Goal: Task Accomplishment & Management: Complete application form

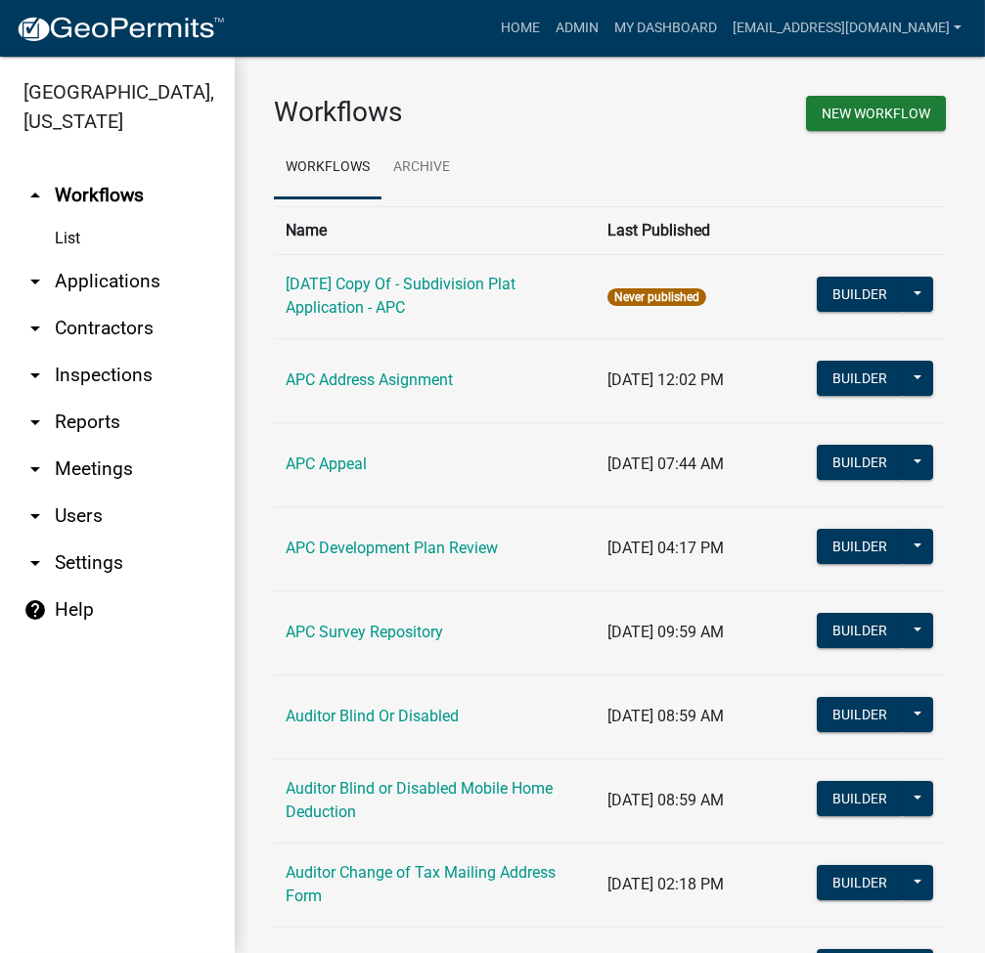
click at [137, 271] on link "arrow_drop_down Applications" at bounding box center [117, 281] width 235 height 47
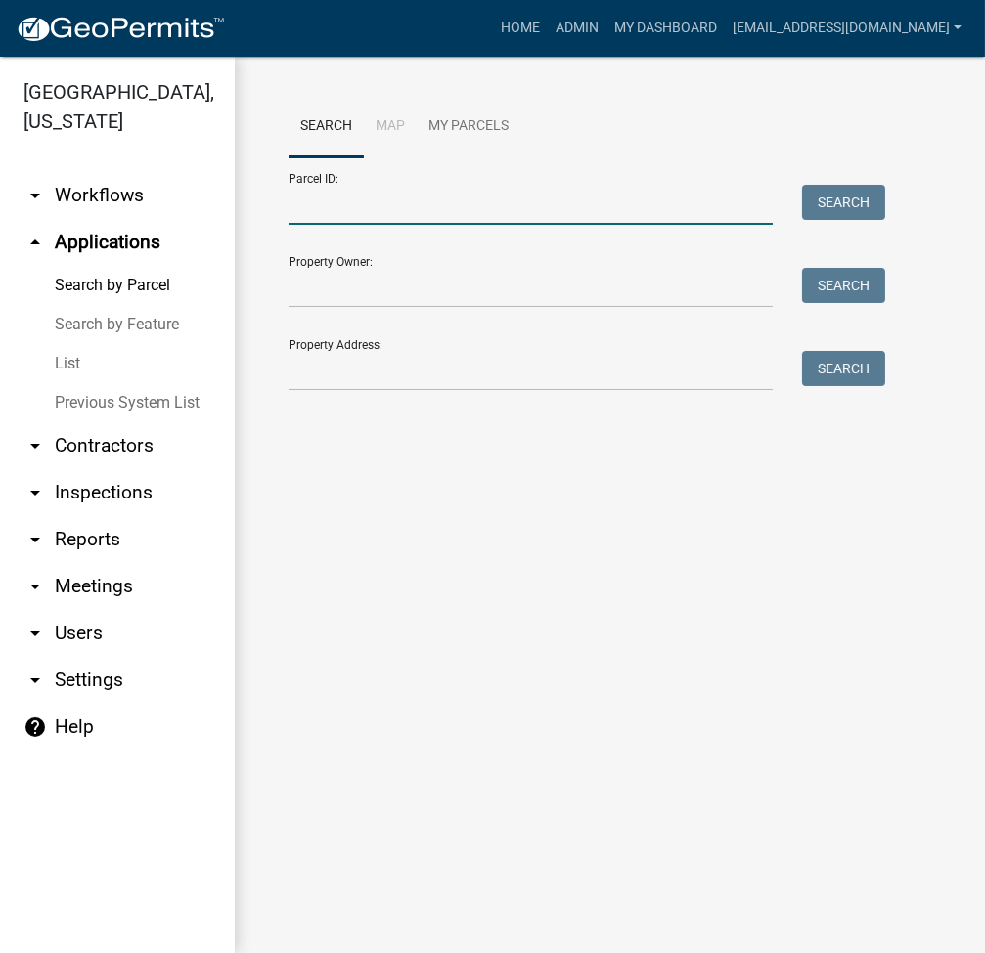
click at [362, 207] on input "Parcel ID:" at bounding box center [530, 205] width 484 height 40
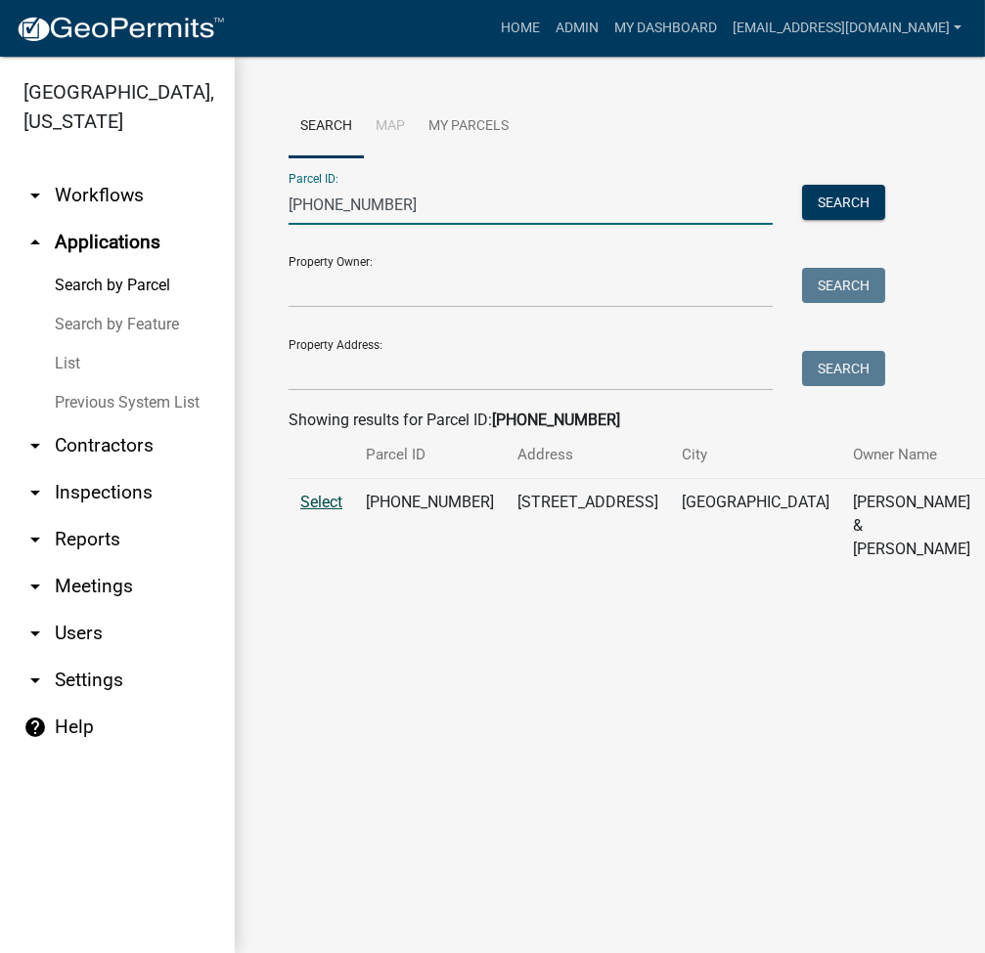
type input "007-102-251"
click at [329, 511] on span "Select" at bounding box center [321, 502] width 42 height 19
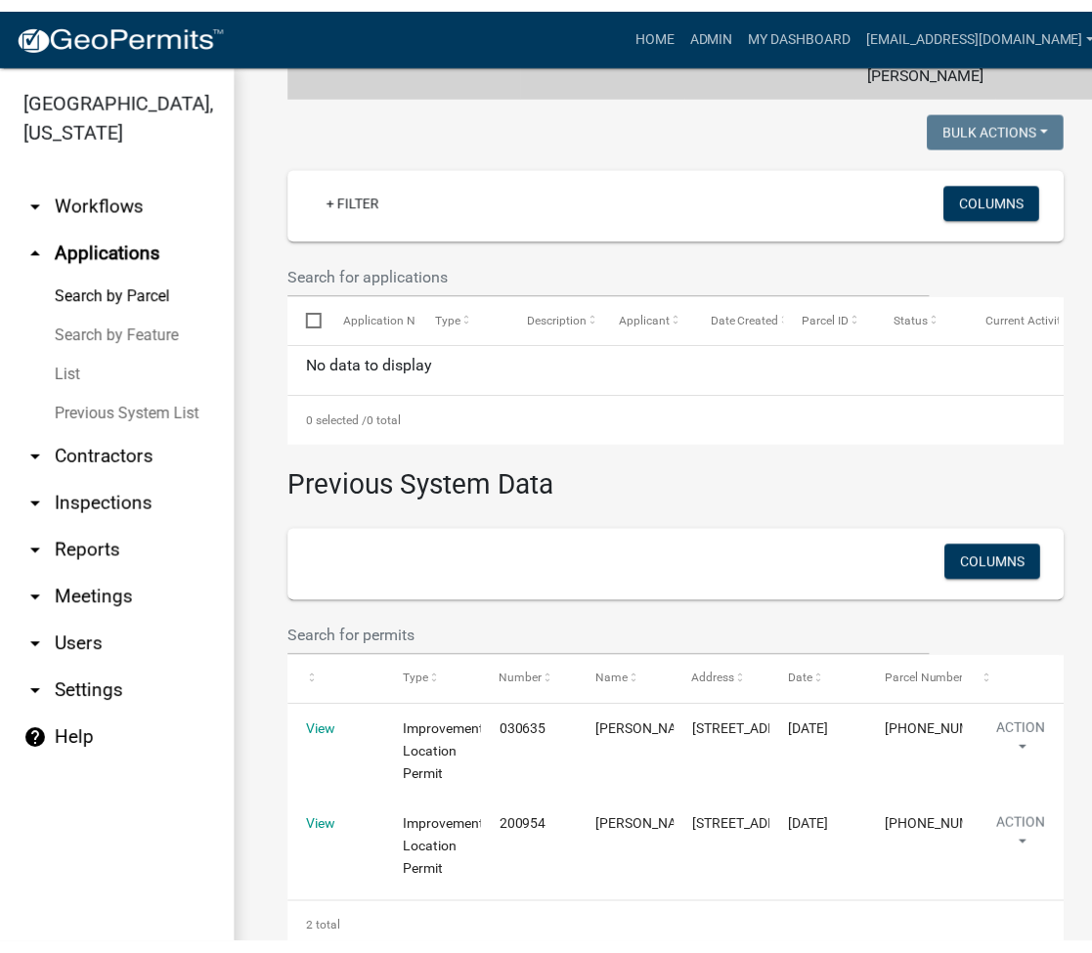
scroll to position [507, 0]
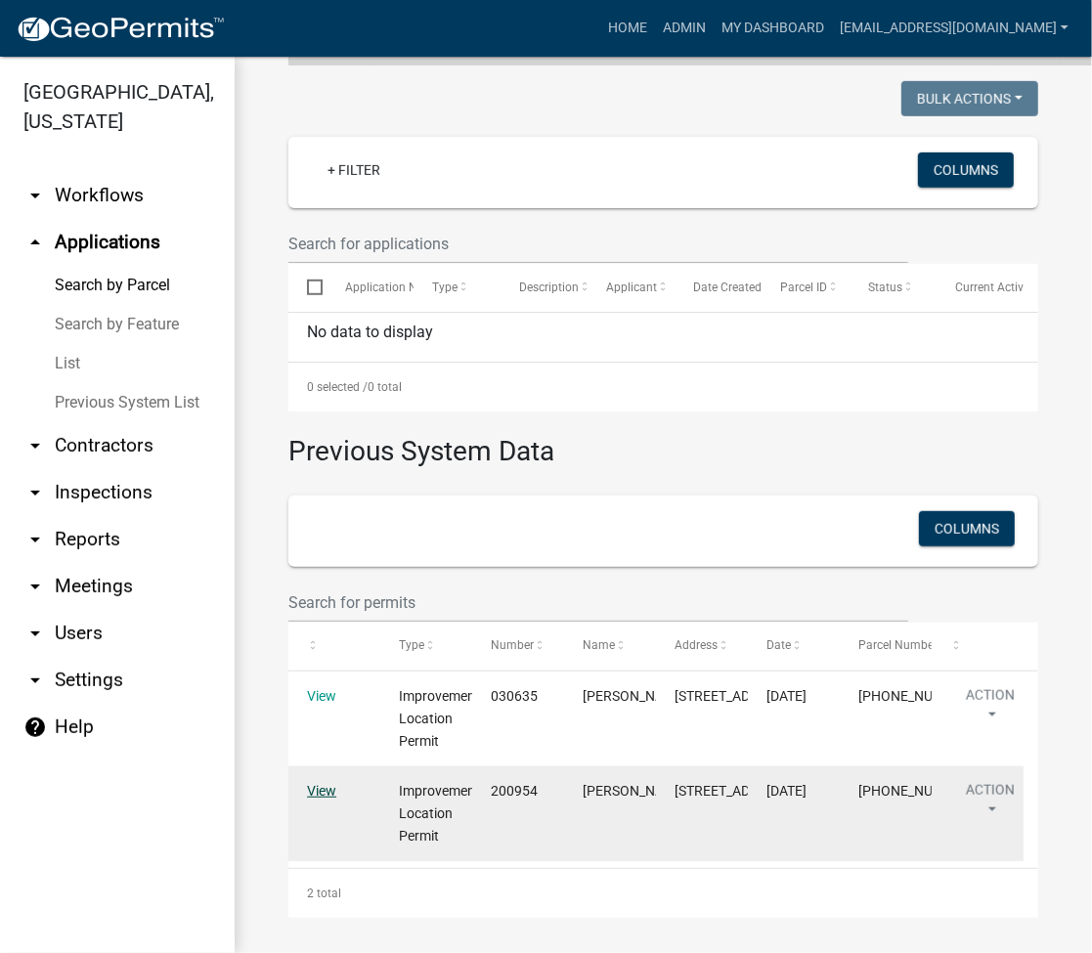
click at [319, 799] on link "View" at bounding box center [321, 791] width 29 height 16
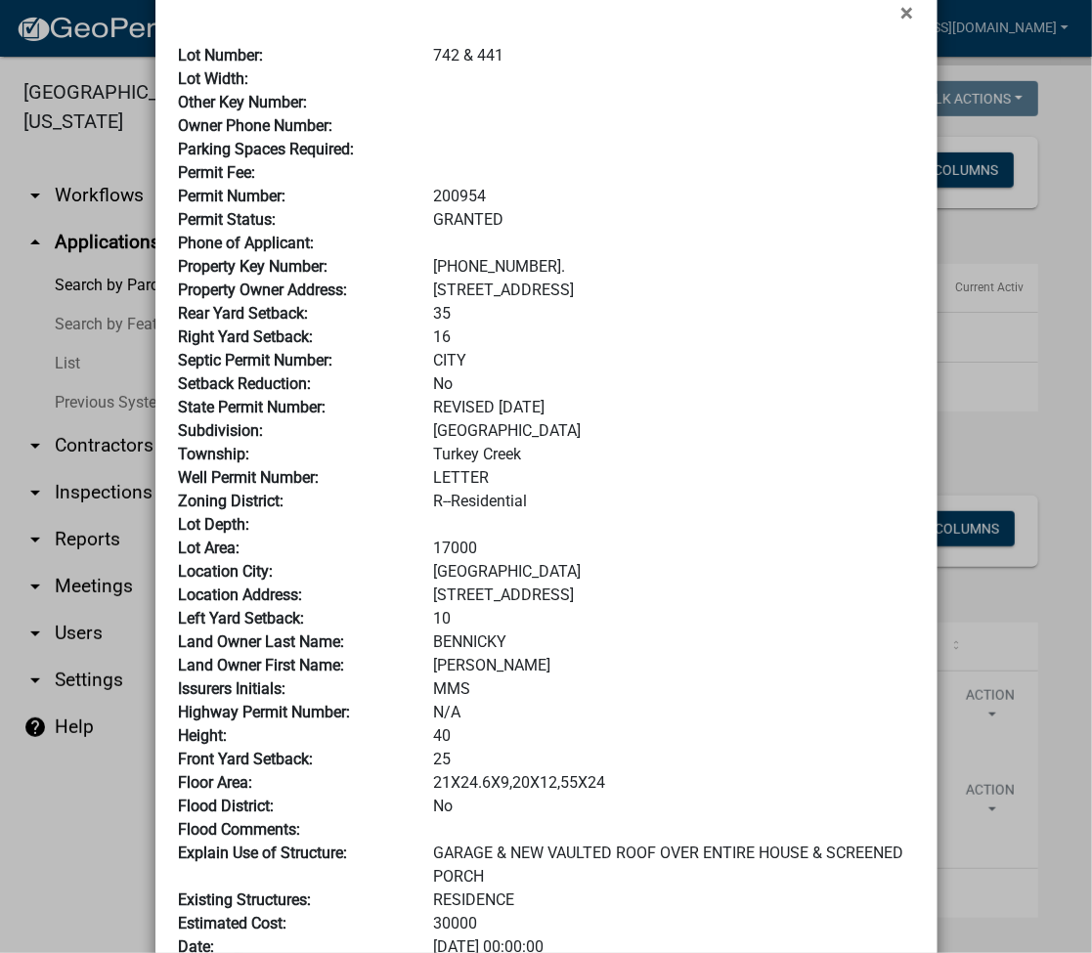
scroll to position [0, 0]
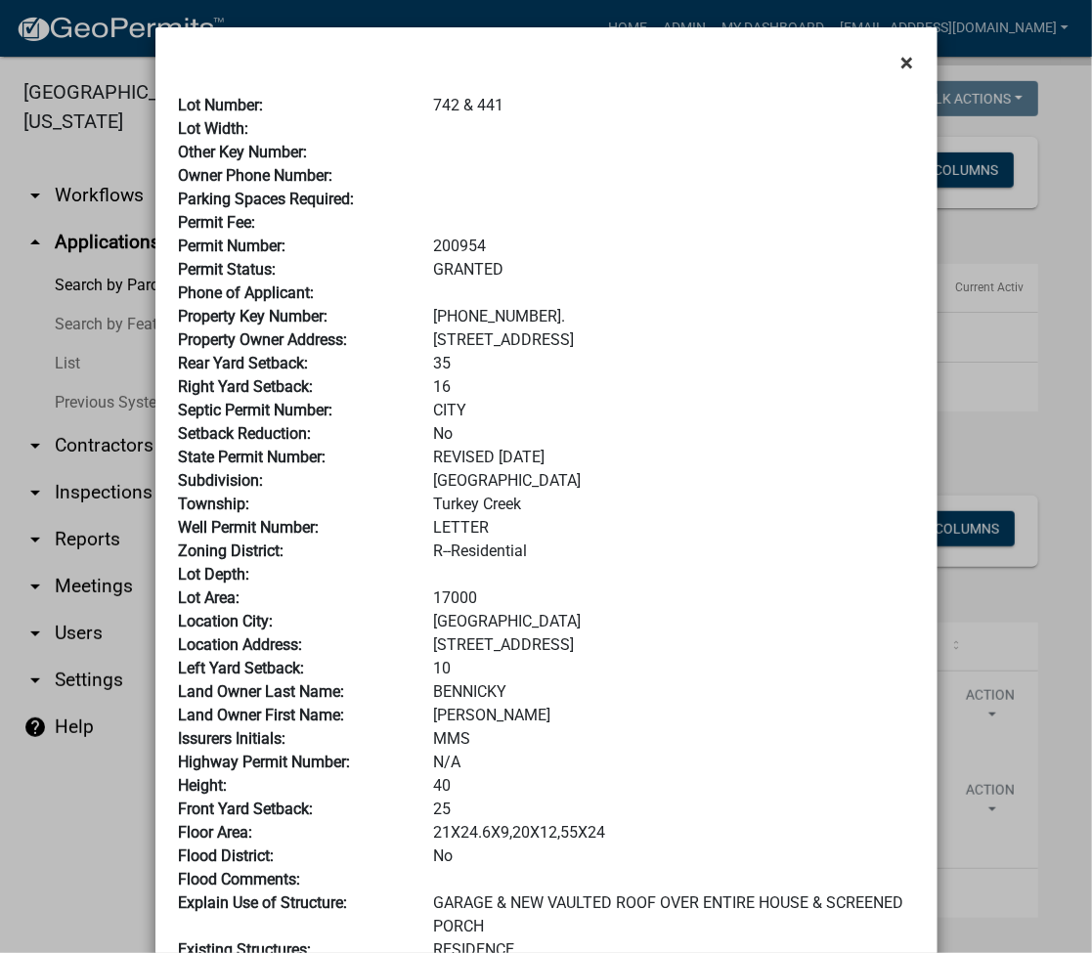
click at [904, 66] on span "×" at bounding box center [908, 62] width 13 height 27
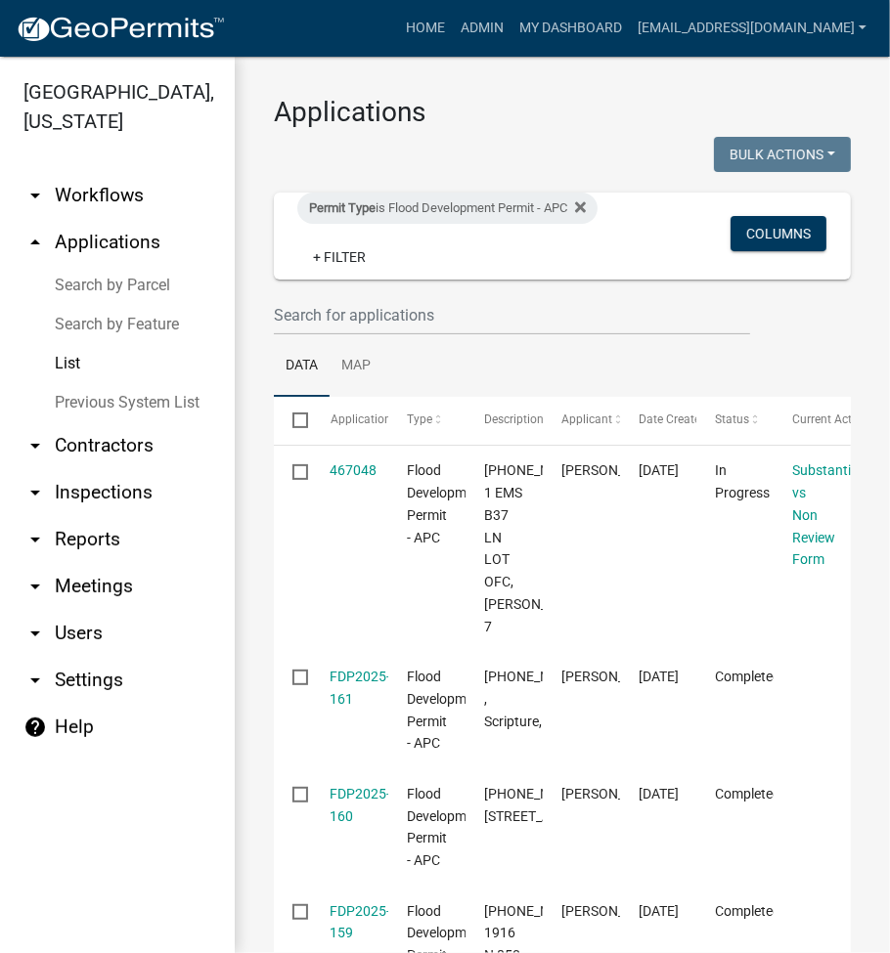
click at [145, 289] on link "Search by Parcel" at bounding box center [117, 285] width 235 height 39
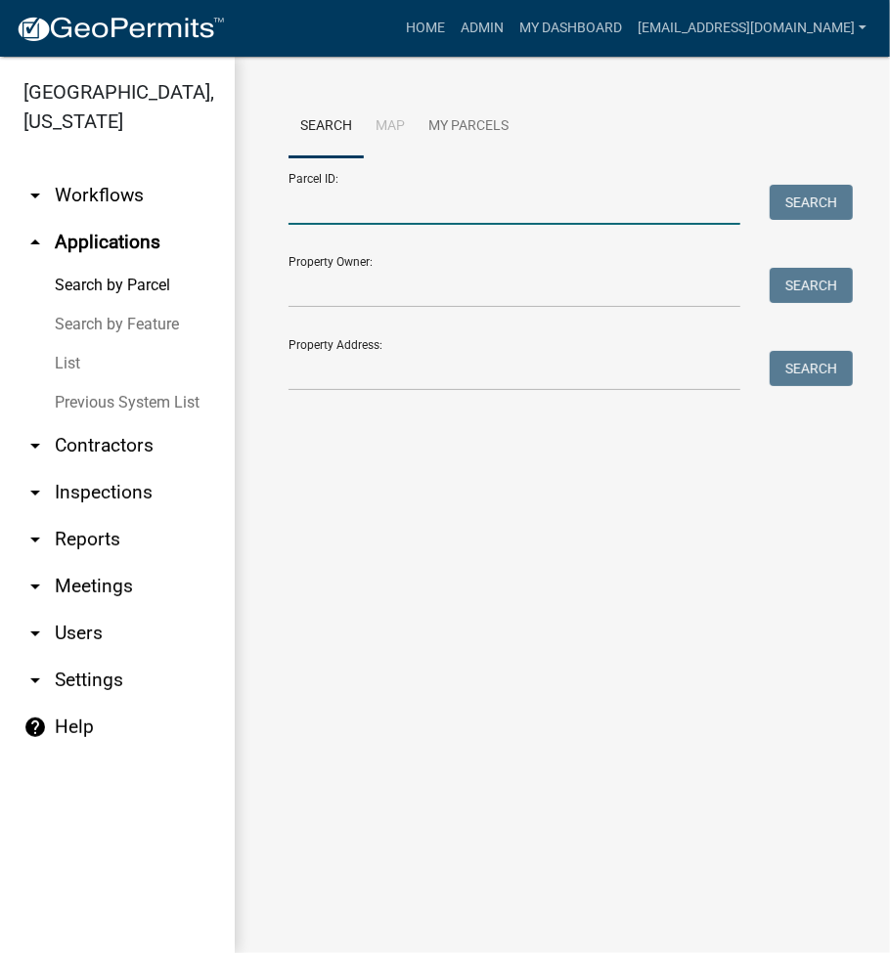
click at [379, 207] on input "Parcel ID:" at bounding box center [514, 205] width 452 height 40
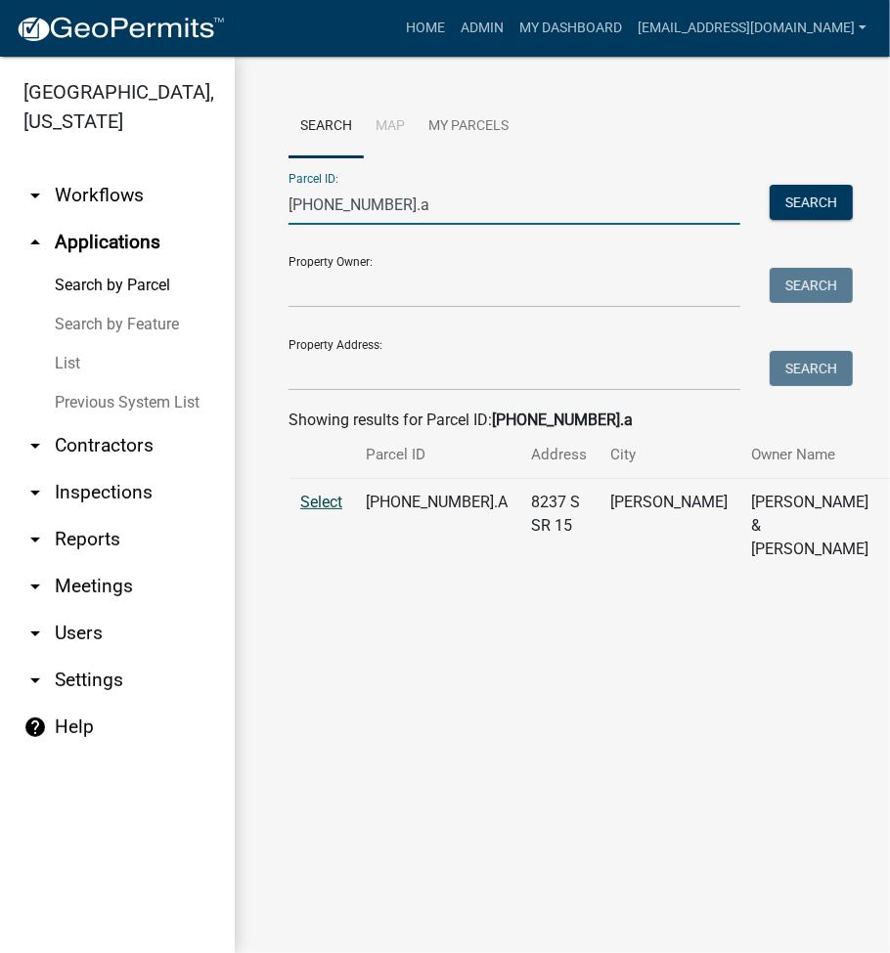
type input "001-117-002.a"
click at [329, 511] on span "Select" at bounding box center [321, 502] width 42 height 19
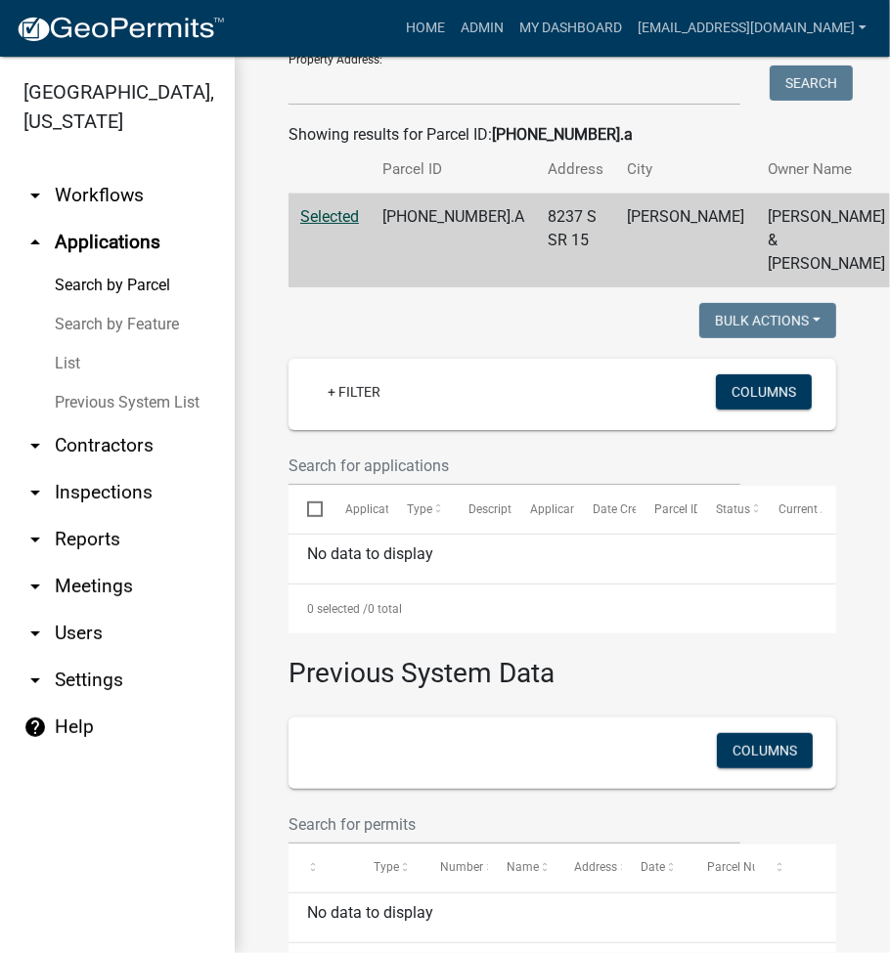
scroll to position [383, 0]
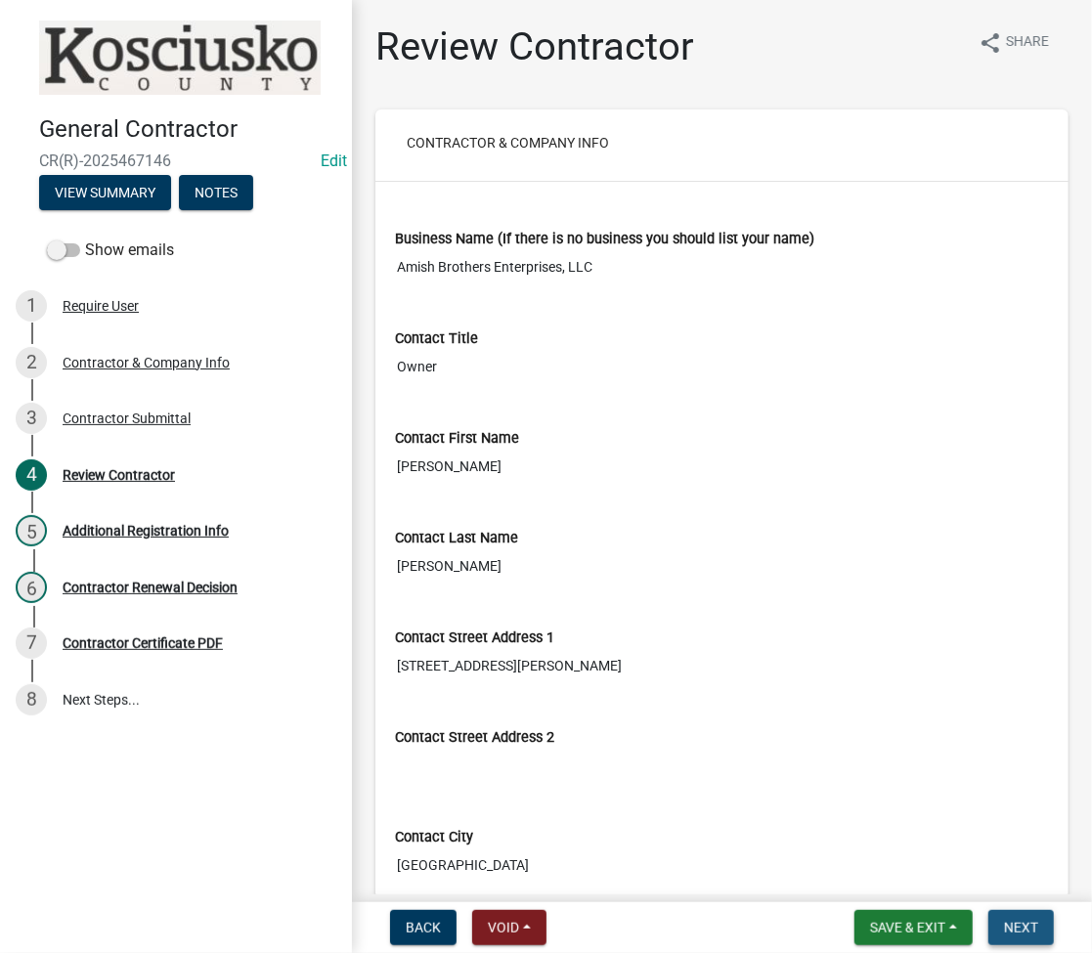
click at [1014, 929] on span "Next" at bounding box center [1021, 928] width 34 height 16
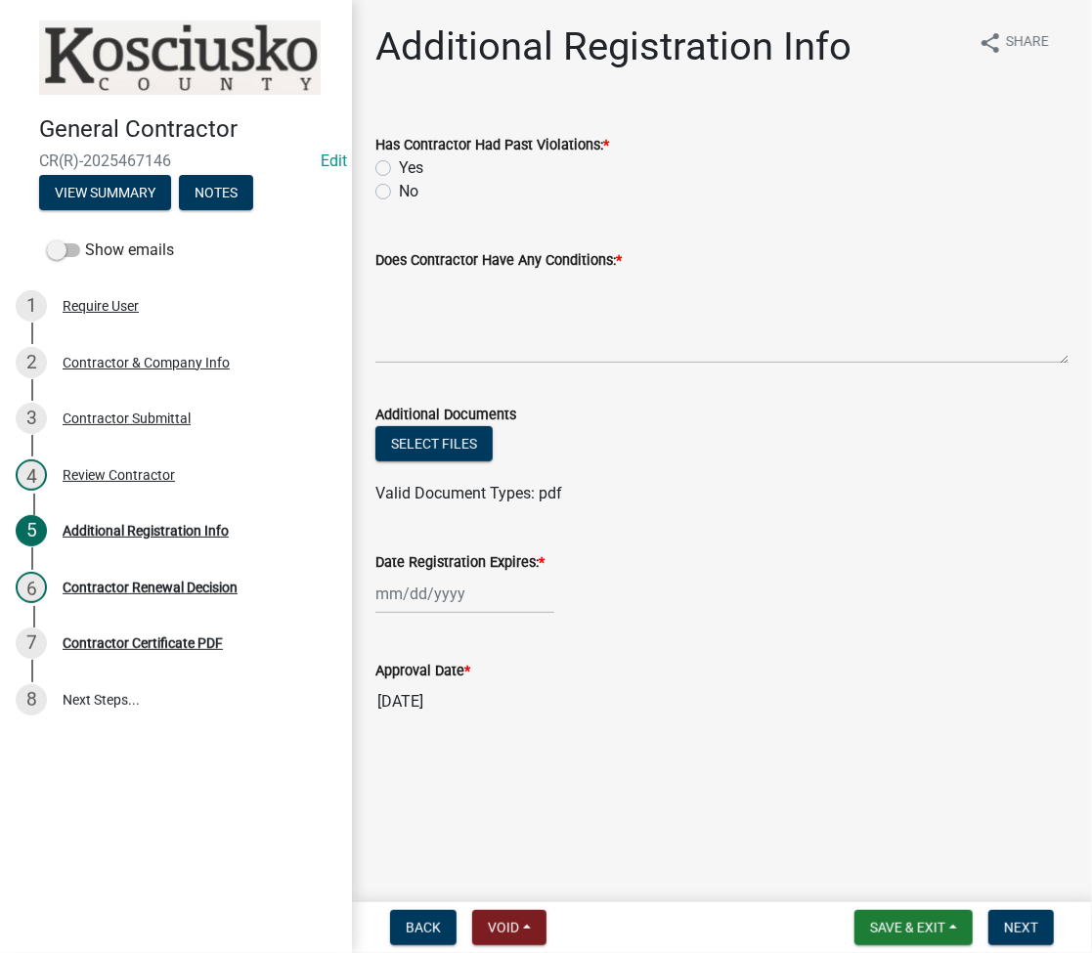
click at [399, 197] on label "No" at bounding box center [409, 191] width 20 height 23
click at [399, 193] on input "No" at bounding box center [405, 186] width 13 height 13
radio input "true"
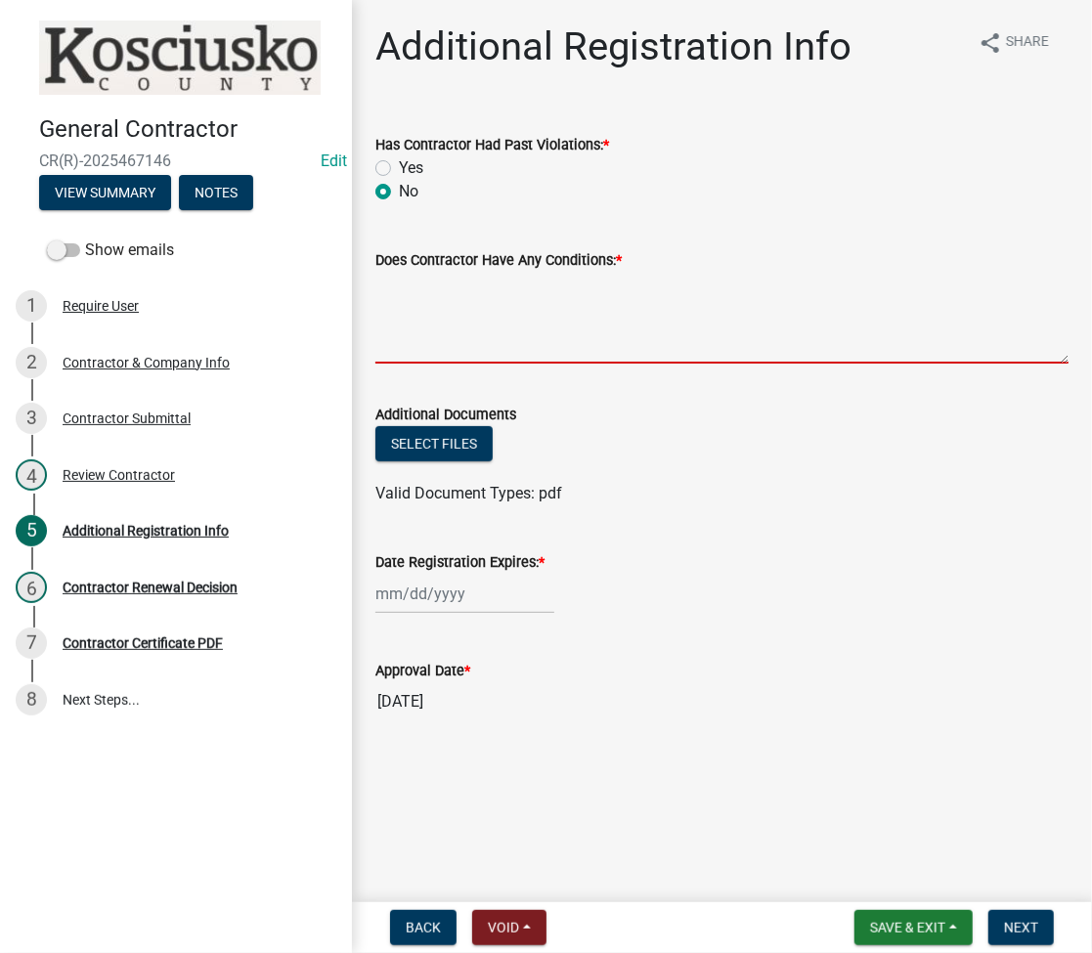
click at [420, 301] on textarea "Does Contractor Have Any Conditions: *" at bounding box center [721, 318] width 693 height 92
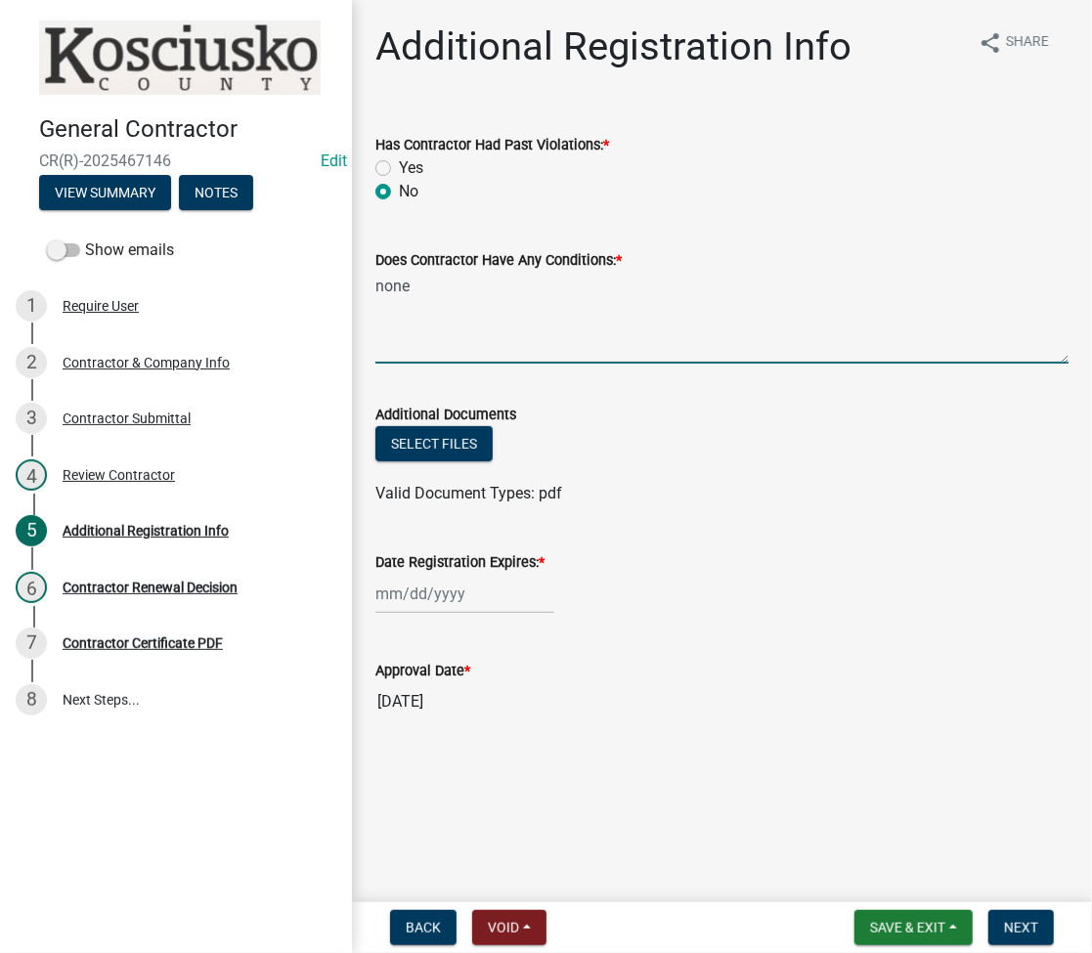
type textarea "none"
click at [420, 613] on div at bounding box center [464, 594] width 179 height 40
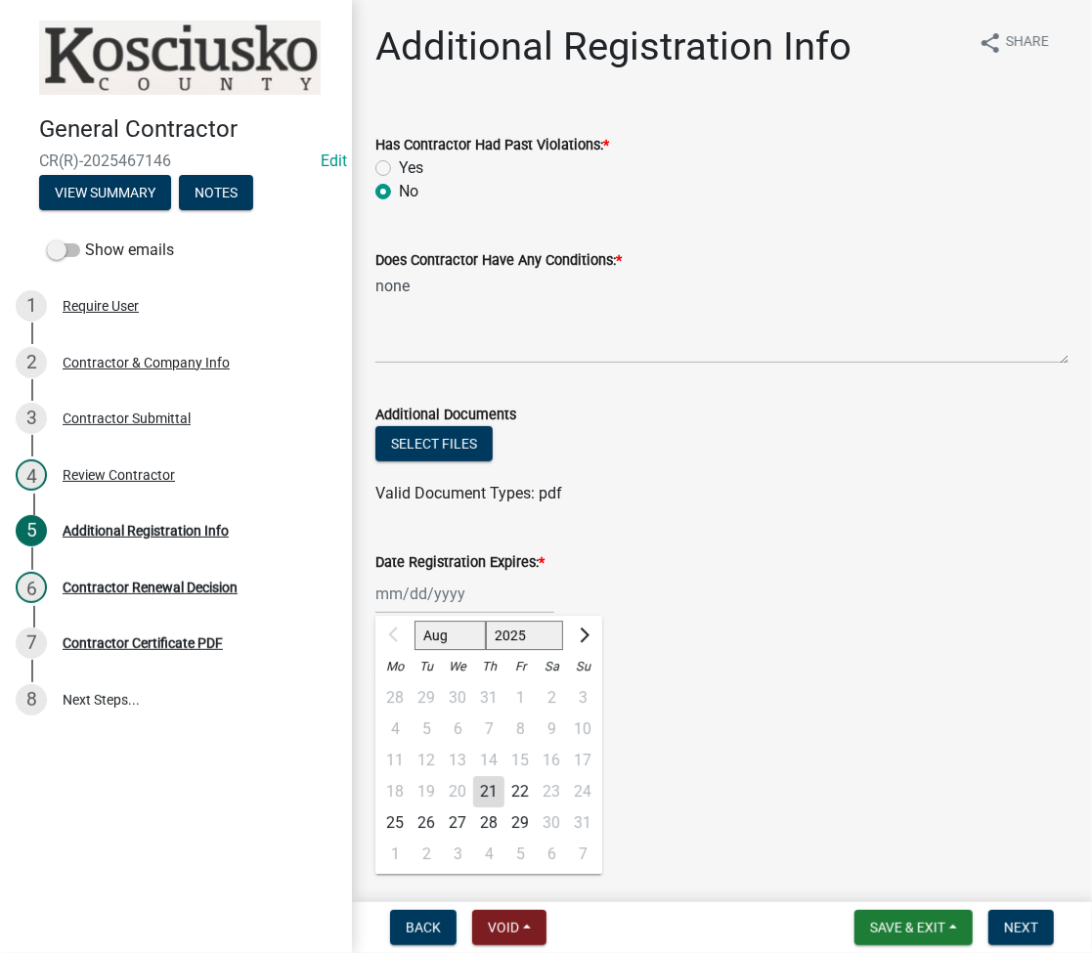
click at [513, 644] on select "2025 2026 2027 2028 2029 2030 2031 2032 2033 2034 2035 2036 2037 2038 2039 2040…" at bounding box center [525, 635] width 78 height 29
select select "2026"
click at [486, 621] on select "2025 2026 2027 2028 2029 2030 2031 2032 2033 2034 2035 2036 2037 2038 2039 2040…" at bounding box center [525, 635] width 78 height 29
click at [517, 793] on div "21" at bounding box center [520, 791] width 31 height 31
type input "[DATE]"
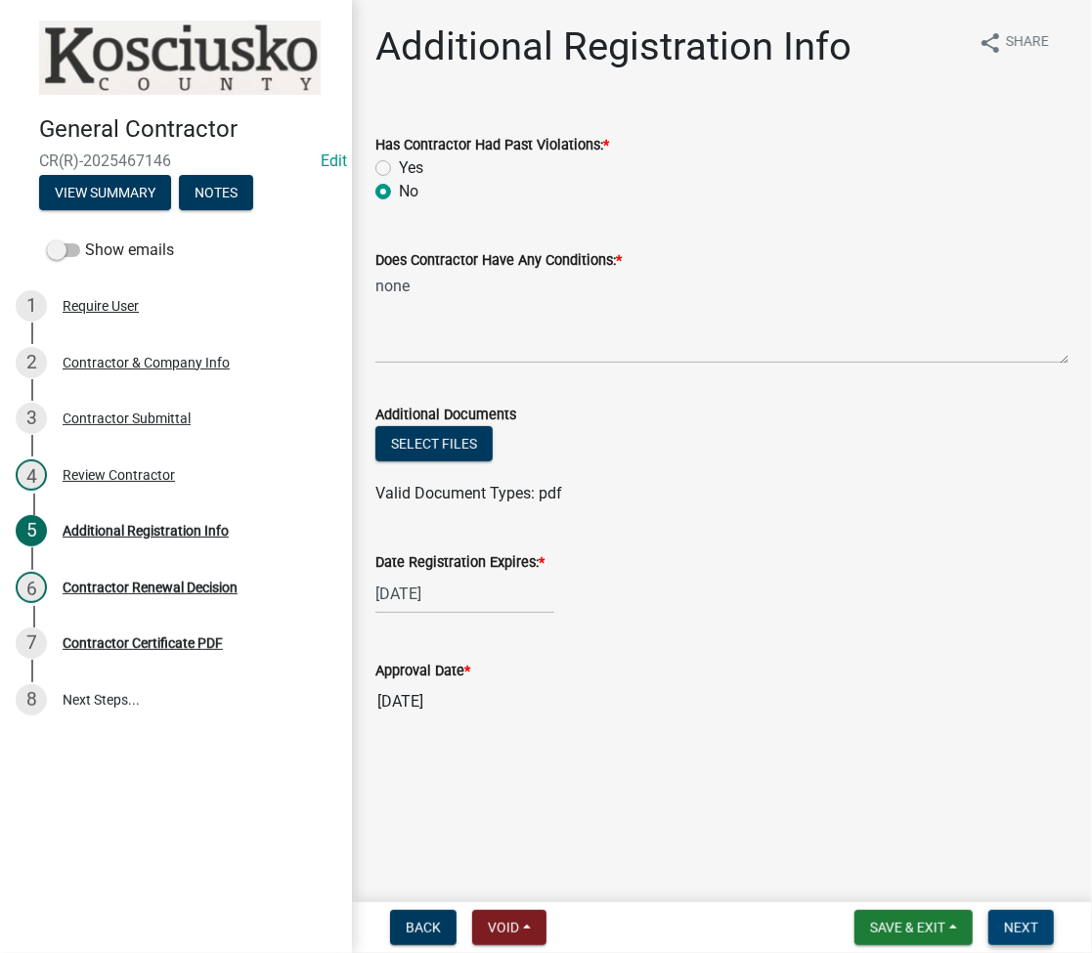
click at [1027, 921] on span "Next" at bounding box center [1021, 928] width 34 height 16
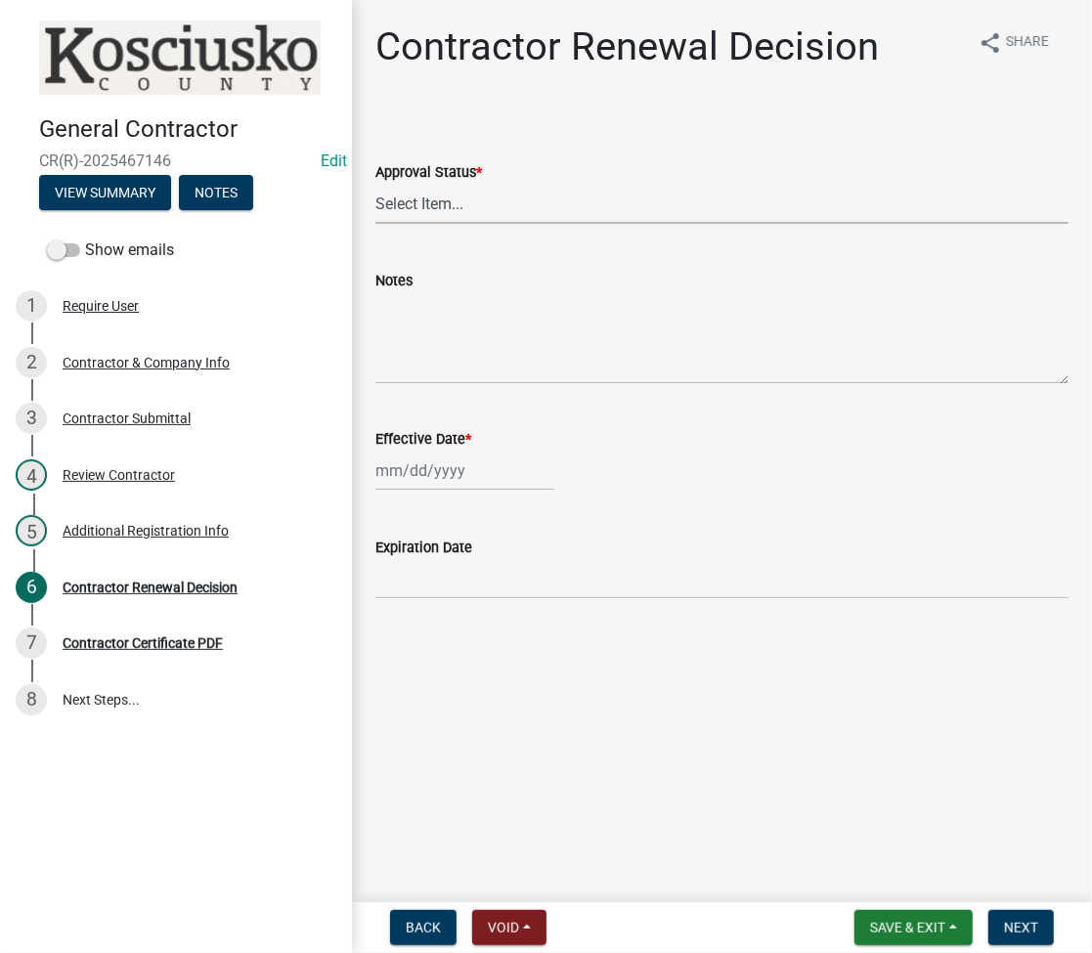
click at [430, 210] on select "Select Item... Approved Denied" at bounding box center [721, 204] width 693 height 40
click at [375, 184] on select "Select Item... Approved Denied" at bounding box center [721, 204] width 693 height 40
select select "30db8998-795d-4bbe-8e49-f1ade8865815"
select select "8"
select select "2025"
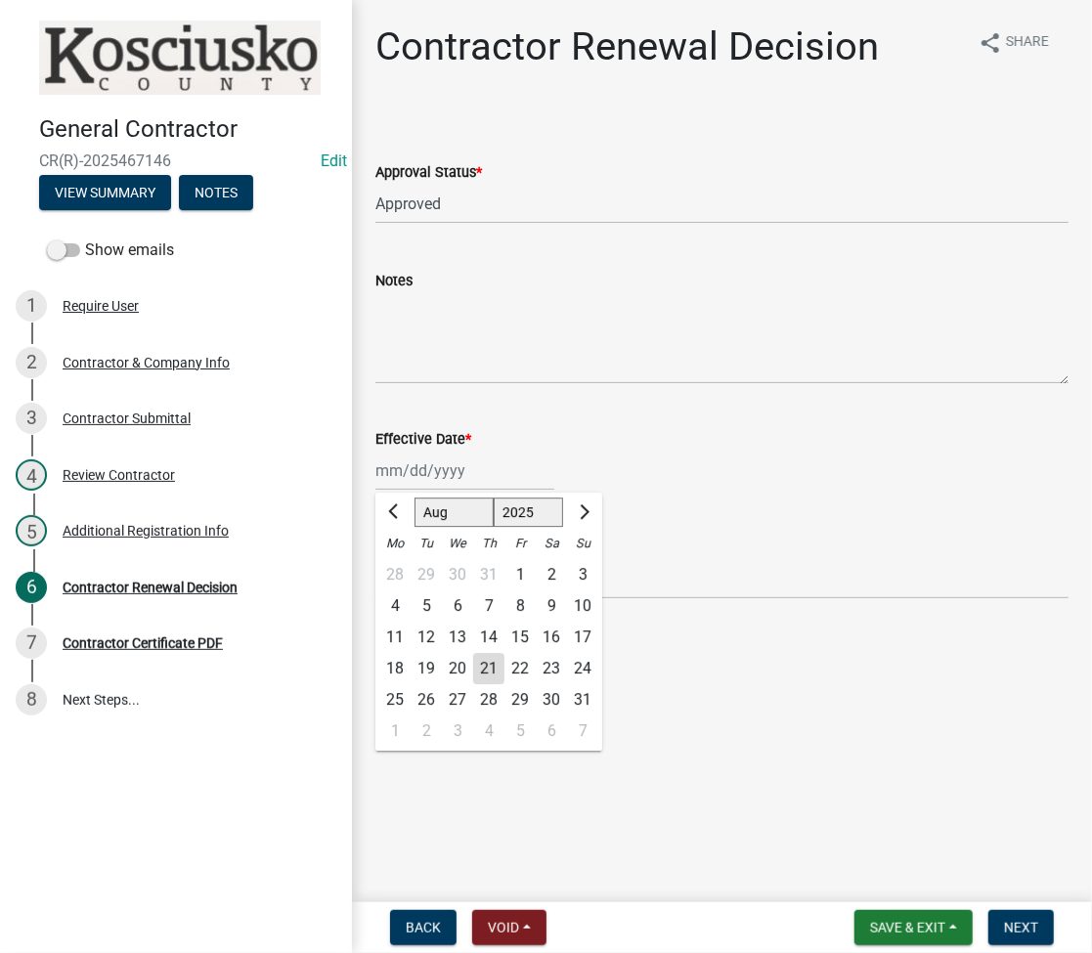
click at [403, 469] on div "[PERSON_NAME] Feb Mar Apr [PERSON_NAME][DATE] Oct Nov [DATE] 1526 1527 1528 152…" at bounding box center [464, 471] width 179 height 40
click at [499, 660] on div "21" at bounding box center [488, 668] width 31 height 31
type input "[DATE]"
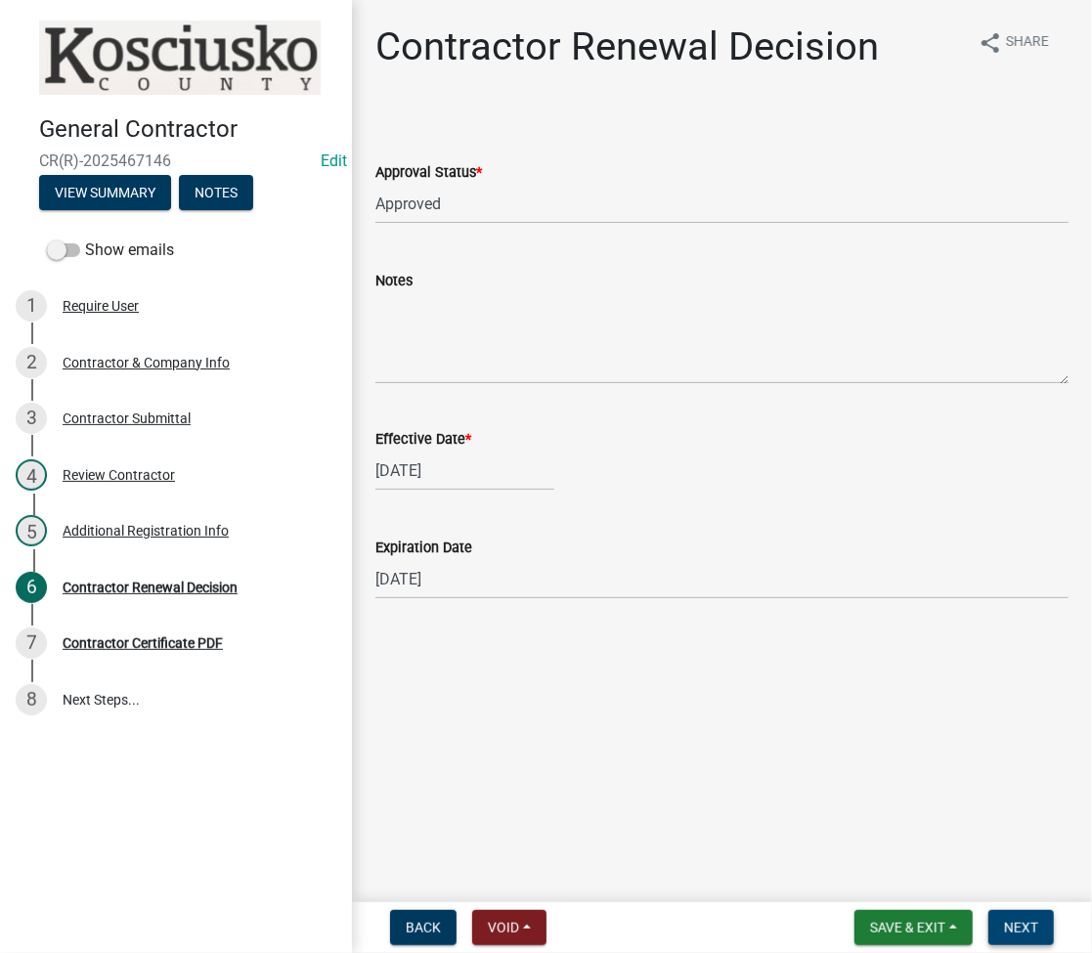
click at [1020, 921] on span "Next" at bounding box center [1021, 928] width 34 height 16
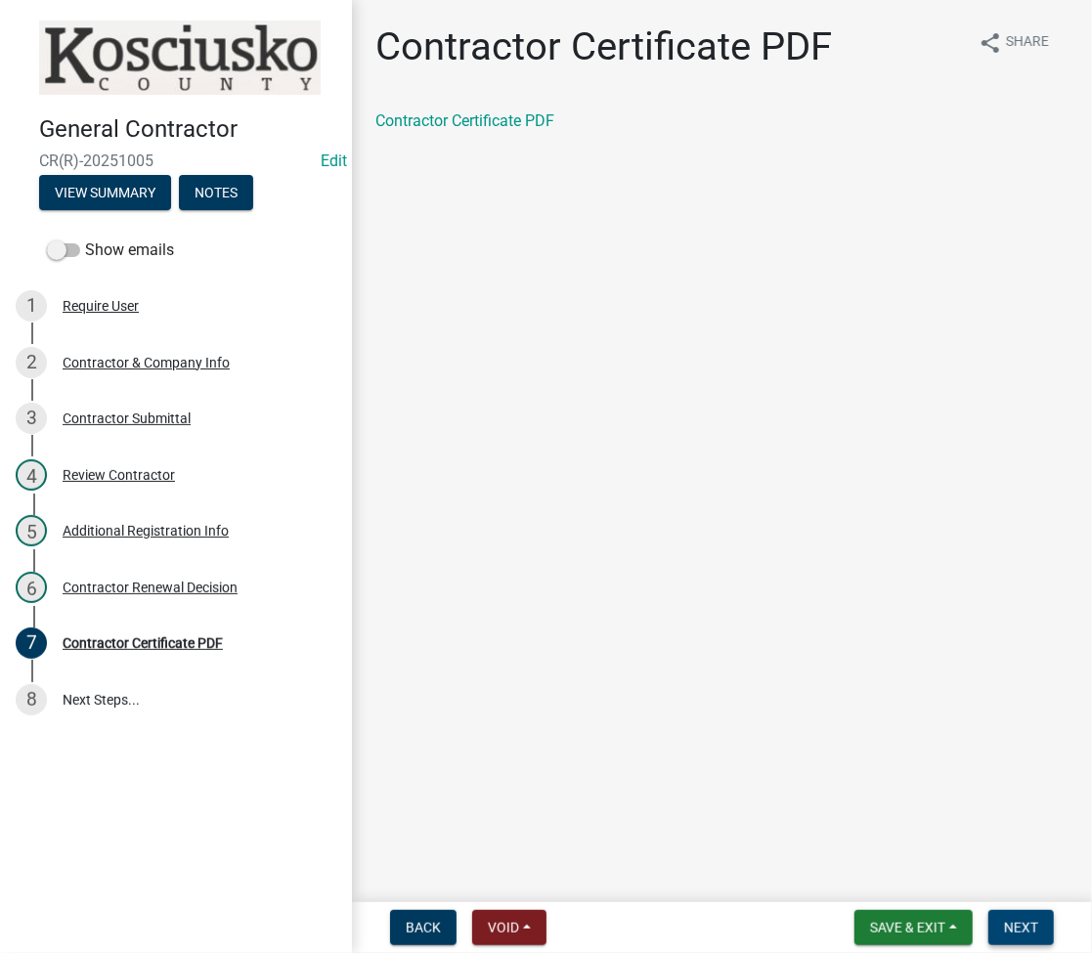
click at [1019, 937] on button "Next" at bounding box center [1022, 927] width 66 height 35
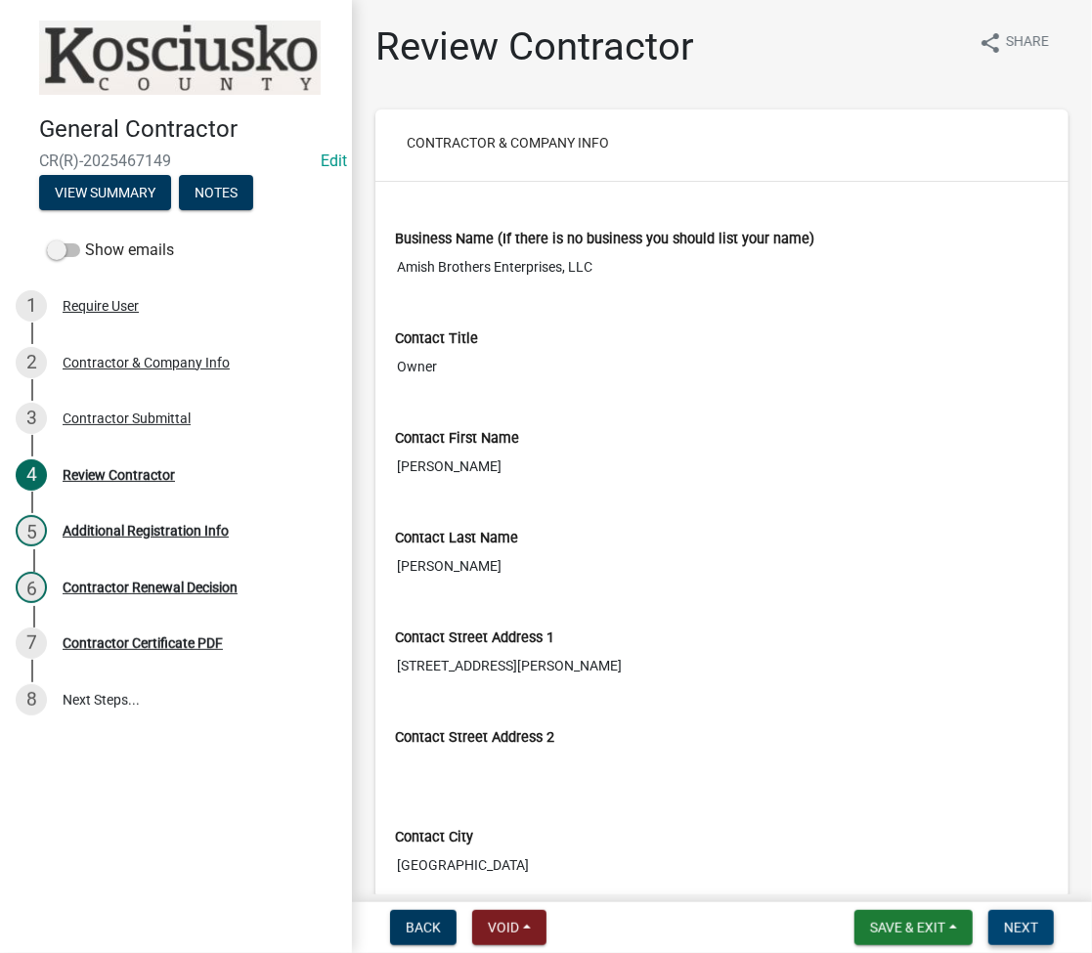
click at [1020, 934] on span "Next" at bounding box center [1021, 928] width 34 height 16
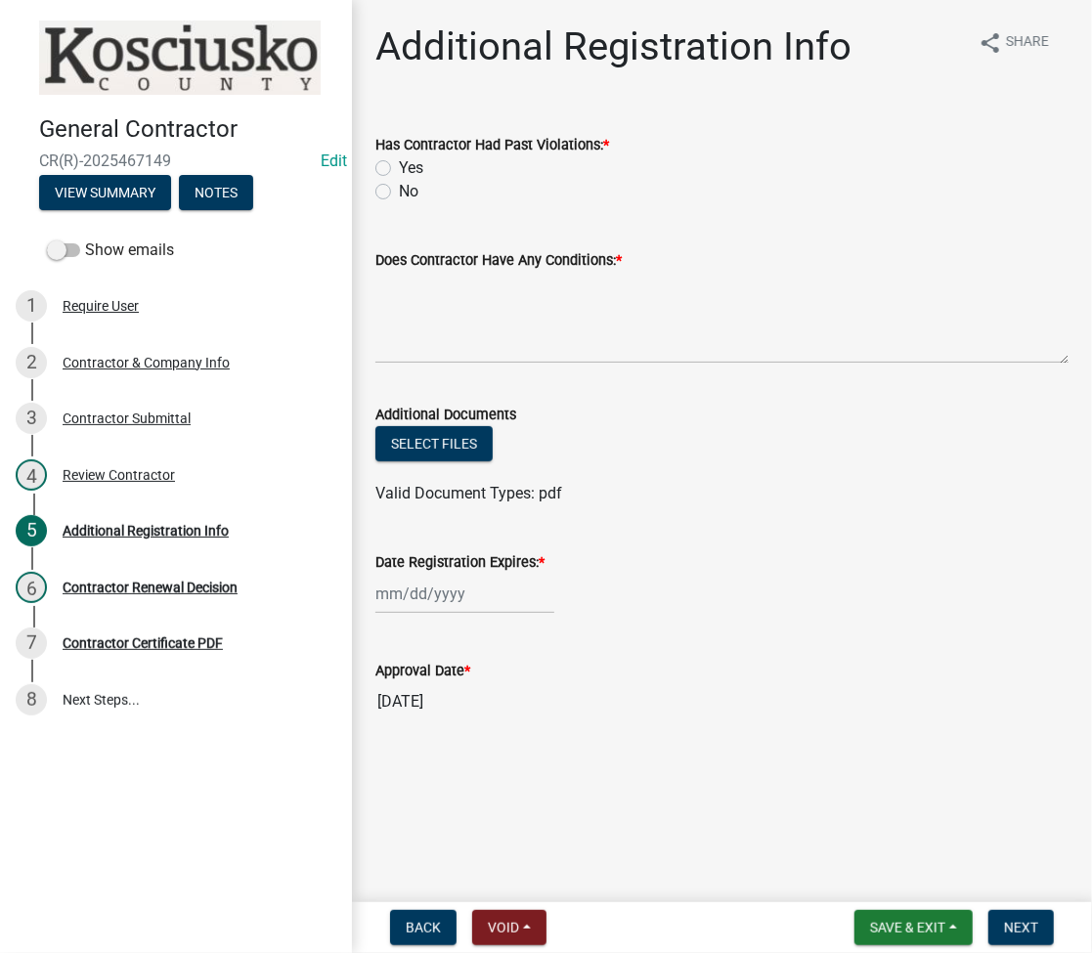
click at [399, 190] on label "No" at bounding box center [409, 191] width 20 height 23
click at [399, 190] on input "No" at bounding box center [405, 186] width 13 height 13
radio input "true"
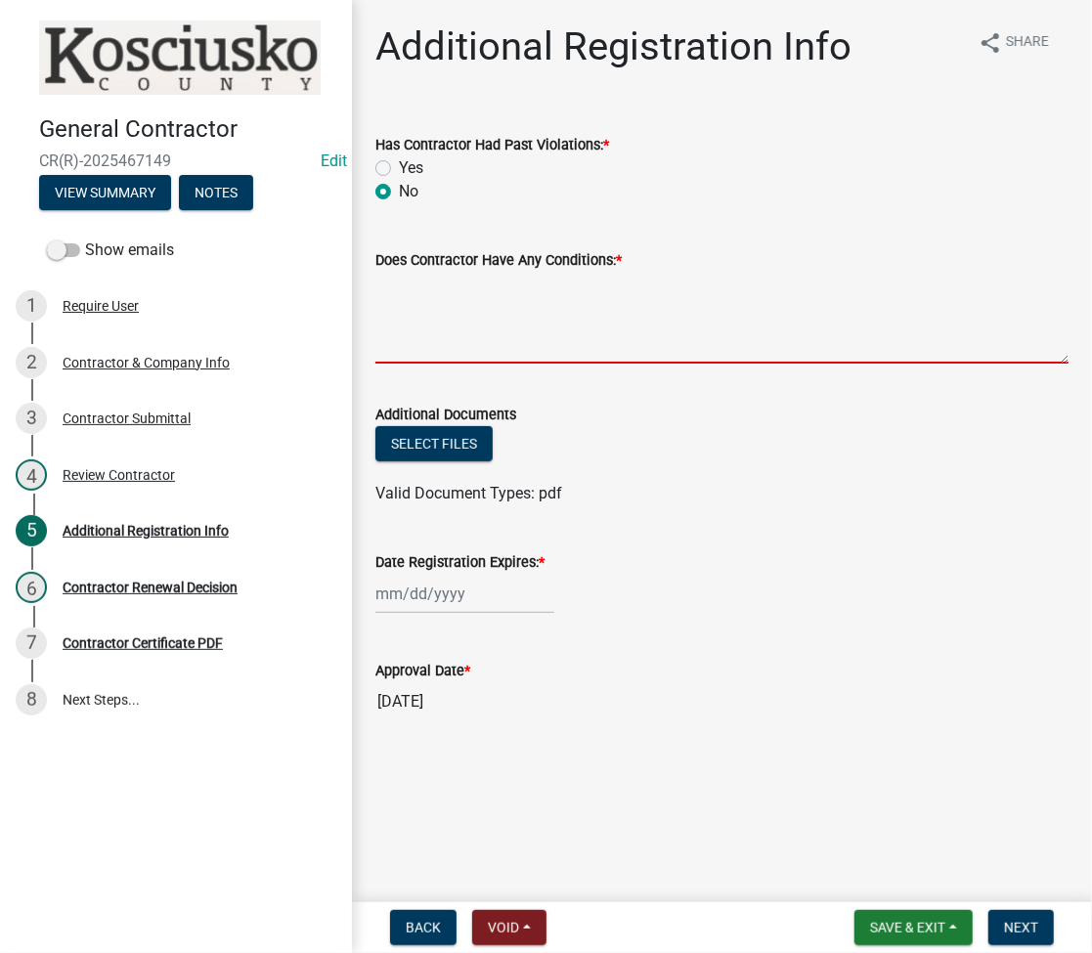
click at [461, 336] on textarea "Does Contractor Have Any Conditions: *" at bounding box center [721, 318] width 693 height 92
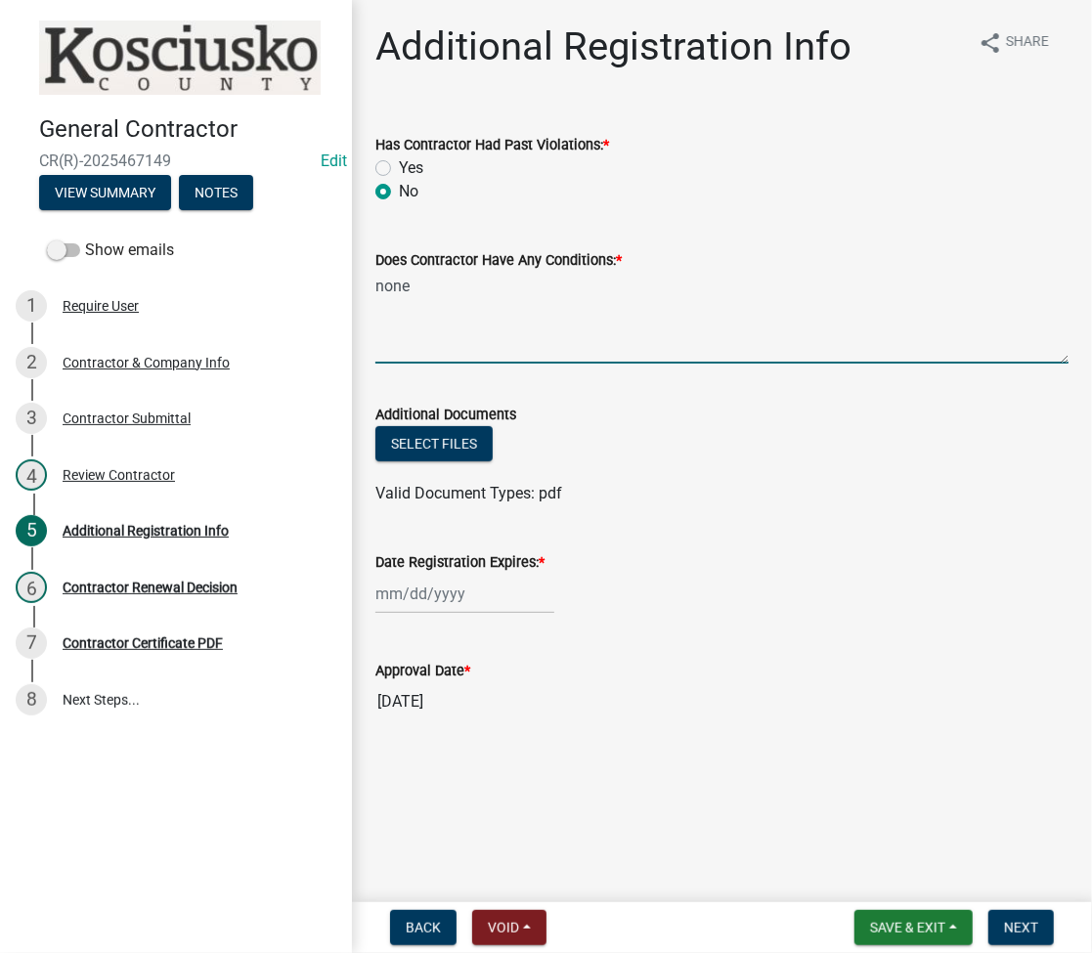
type textarea "none"
click at [456, 600] on div at bounding box center [464, 594] width 179 height 40
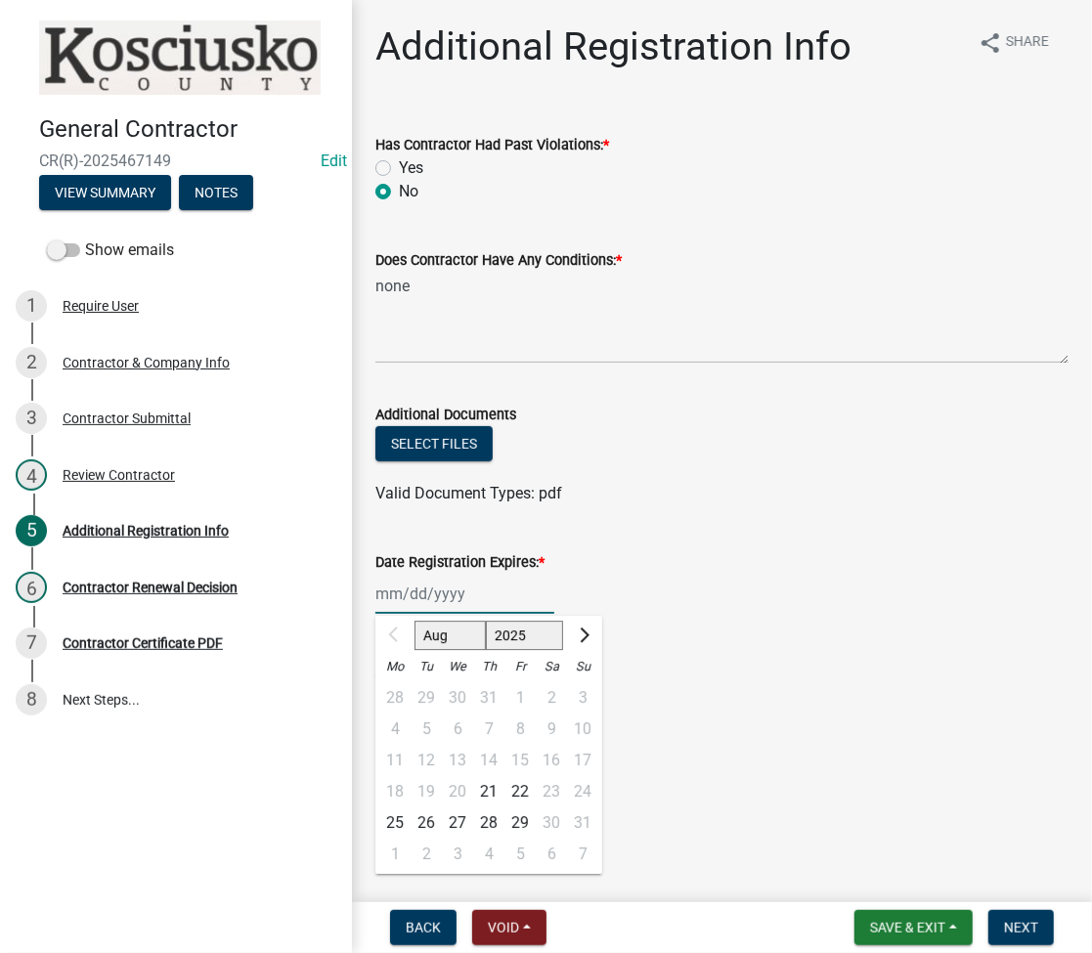
click at [516, 635] on select "2025 2026 2027 2028 2029 2030 2031 2032 2033 2034 2035 2036 2037 2038 2039 2040…" at bounding box center [525, 635] width 78 height 29
select select "2026"
click at [486, 621] on select "2025 2026 2027 2028 2029 2030 2031 2032 2033 2034 2035 2036 2037 2038 2039 2040…" at bounding box center [525, 635] width 78 height 29
click at [514, 791] on div "21" at bounding box center [520, 791] width 31 height 31
type input "[DATE]"
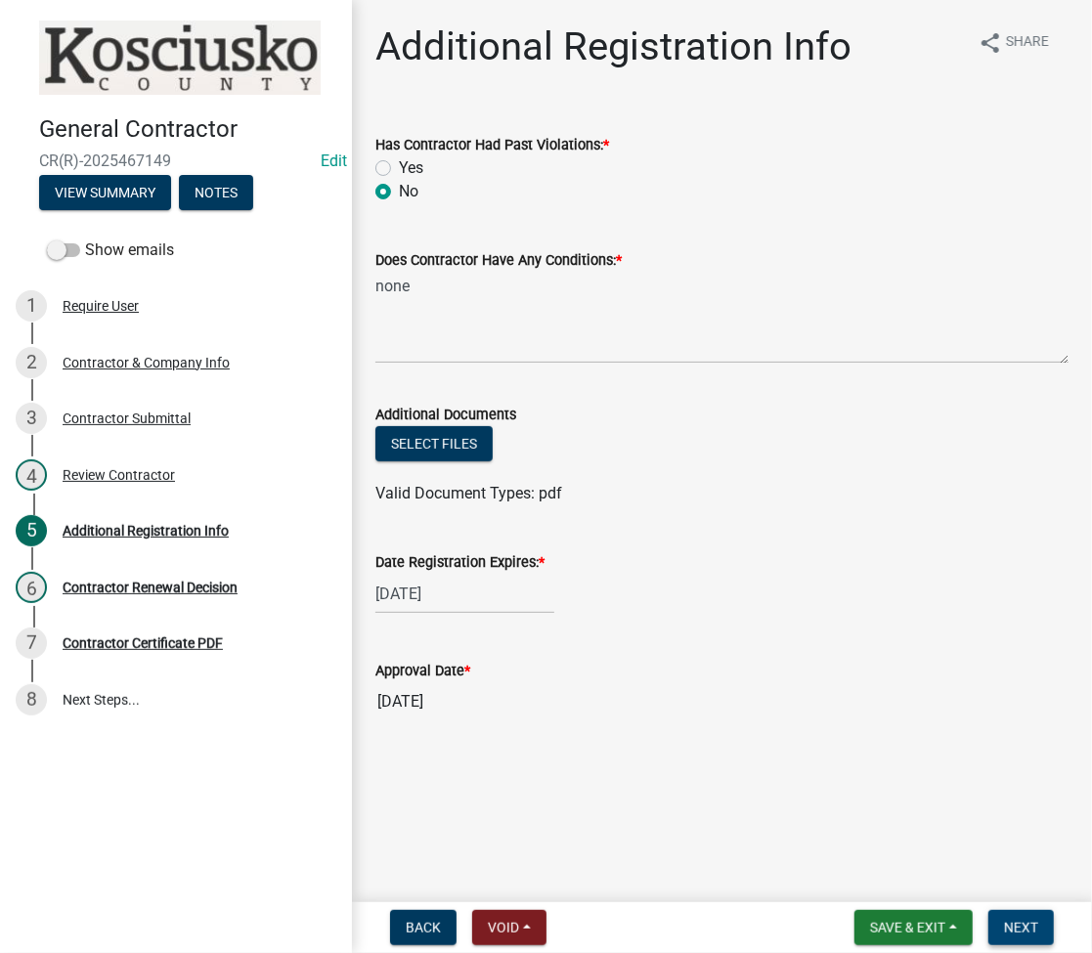
click at [1025, 928] on span "Next" at bounding box center [1021, 928] width 34 height 16
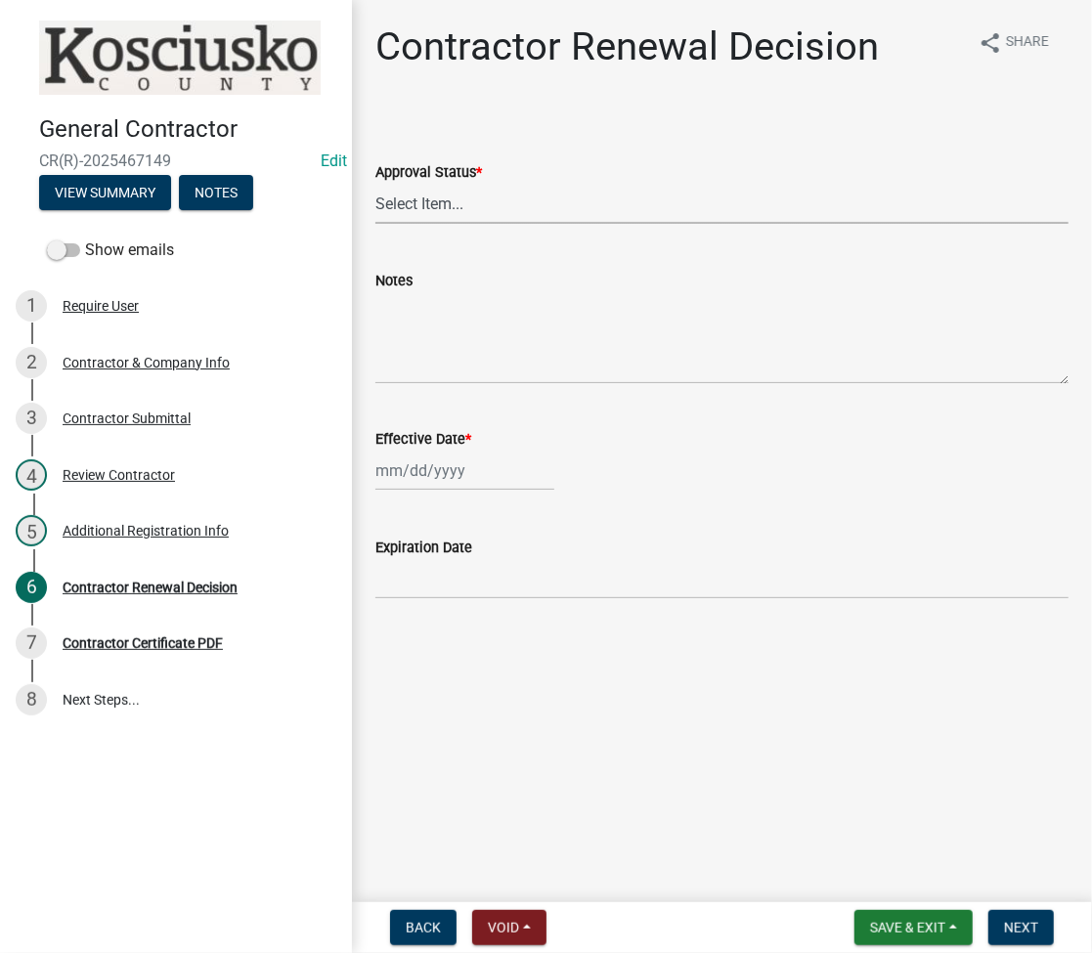
click at [431, 203] on select "Select Item... Approved Denied" at bounding box center [721, 204] width 693 height 40
click at [375, 184] on select "Select Item... Approved Denied" at bounding box center [721, 204] width 693 height 40
select select "30db8998-795d-4bbe-8e49-f1ade8865815"
click at [409, 459] on div at bounding box center [464, 471] width 179 height 40
select select "8"
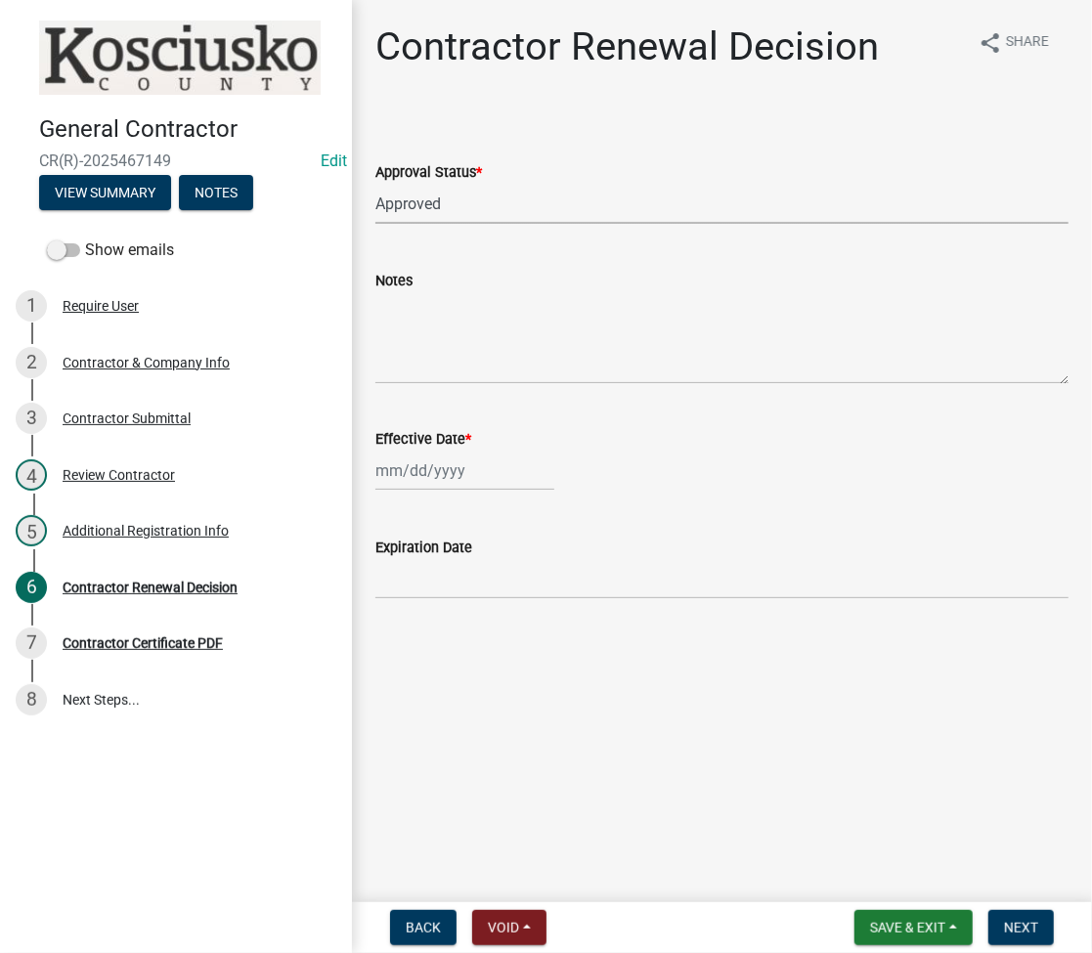
select select "2025"
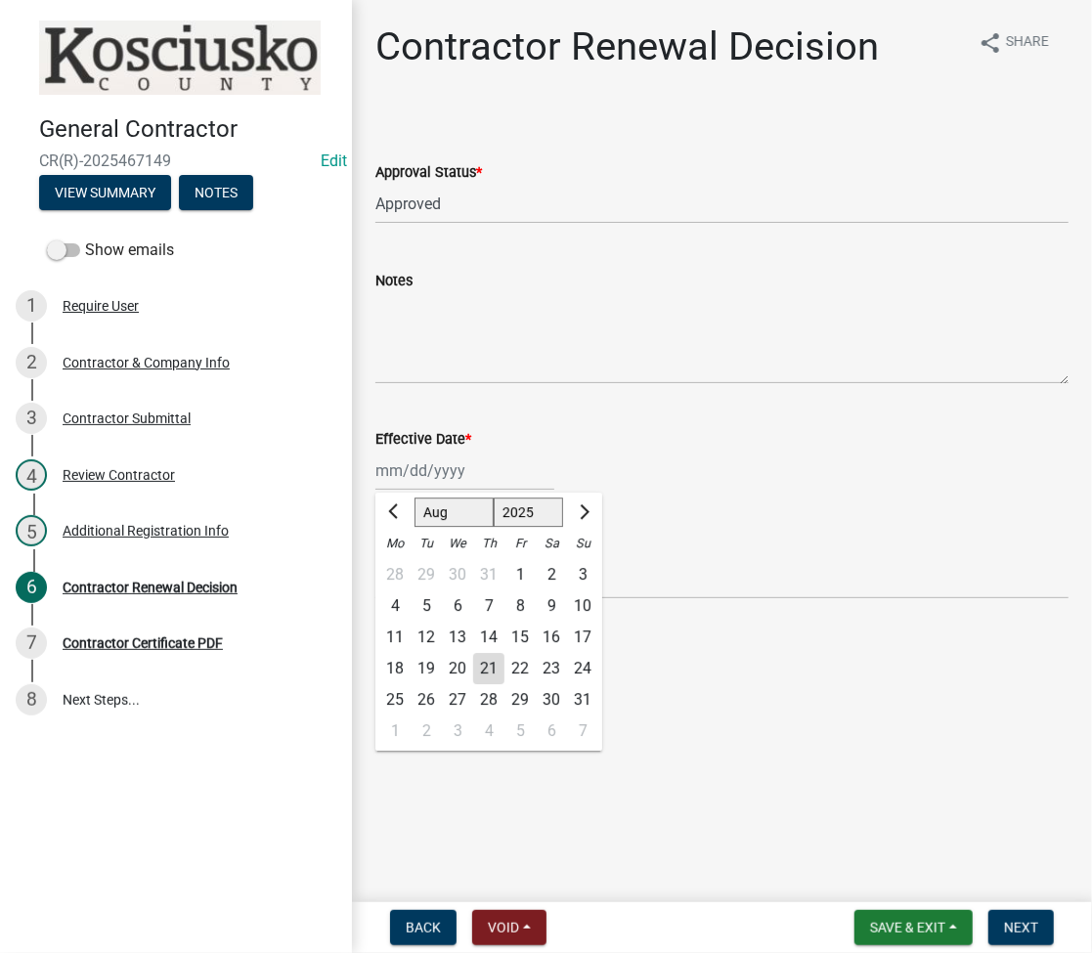
click at [491, 659] on div "21" at bounding box center [488, 668] width 31 height 31
type input "[DATE]"
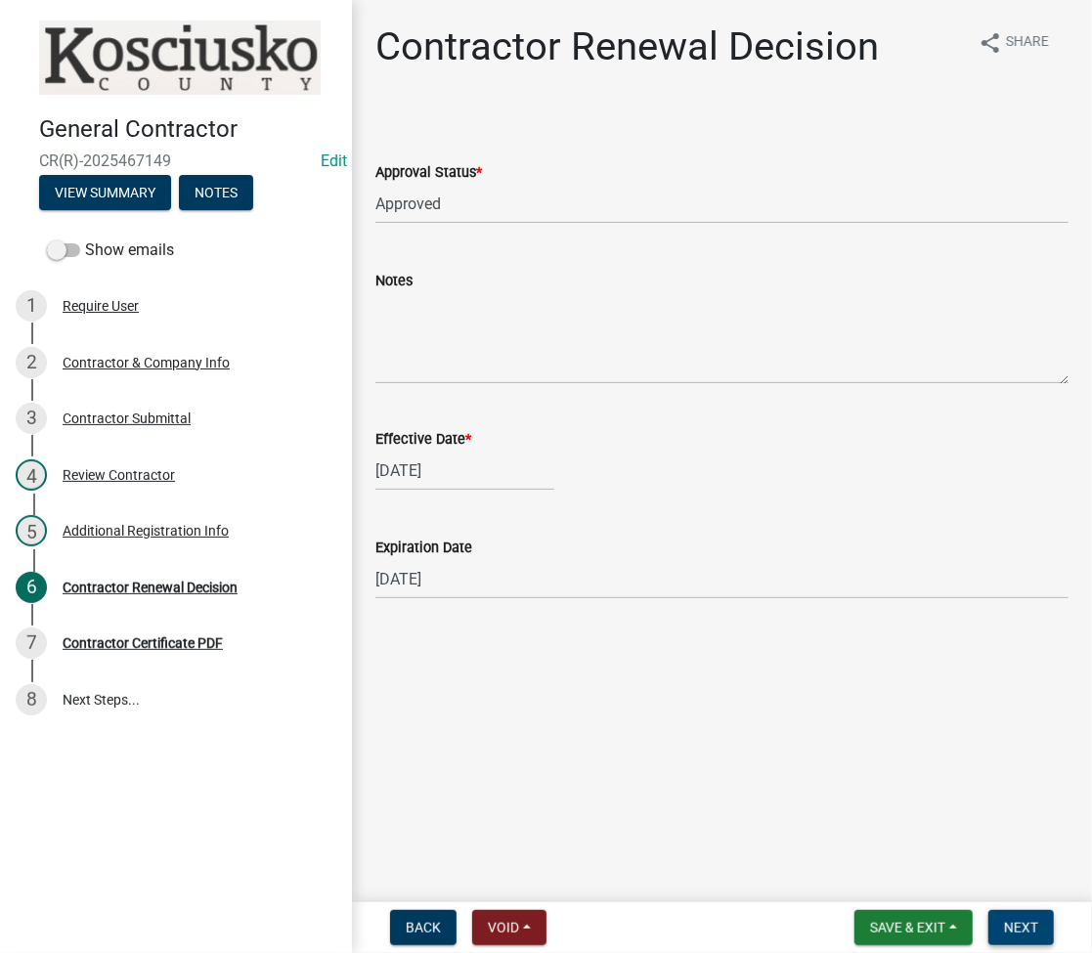
click at [1016, 932] on span "Next" at bounding box center [1021, 928] width 34 height 16
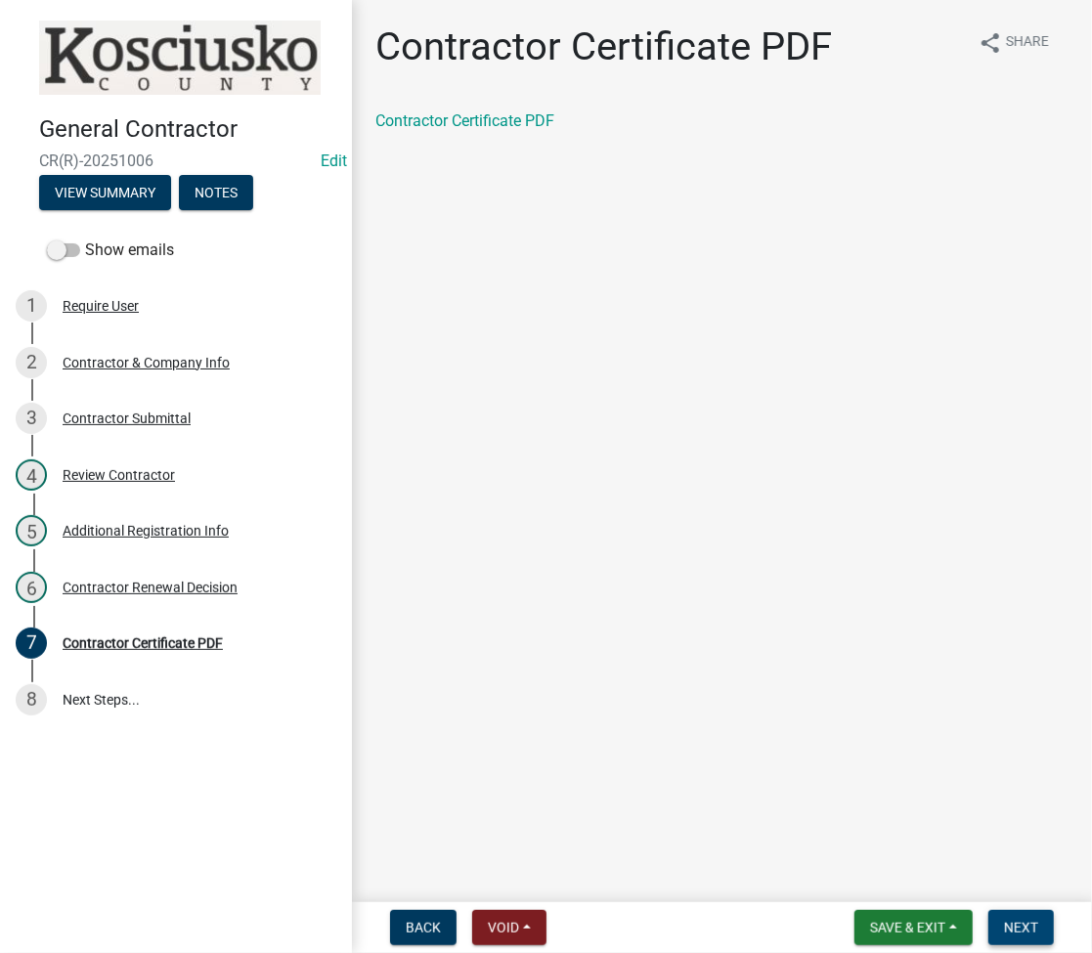
click at [1022, 928] on span "Next" at bounding box center [1021, 928] width 34 height 16
